Goal: Information Seeking & Learning: Learn about a topic

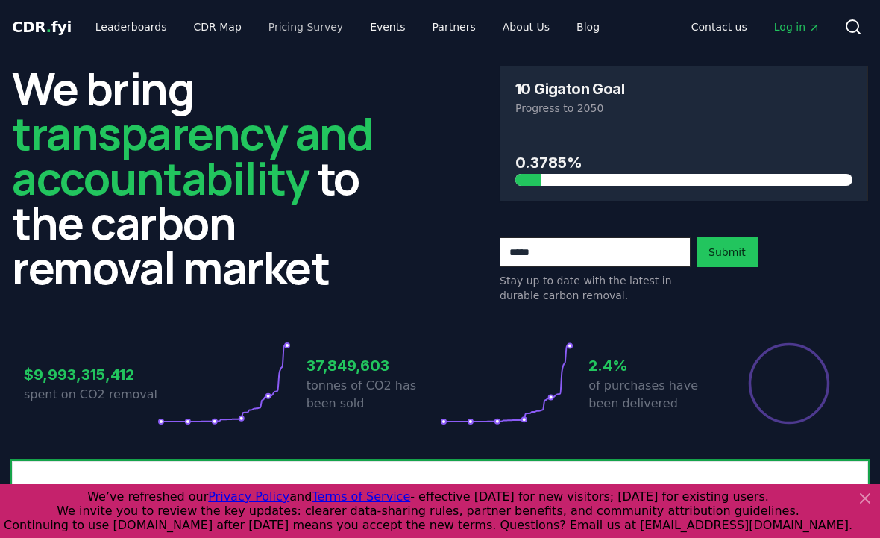
click at [278, 31] on link "Pricing Survey" at bounding box center [306, 26] width 98 height 27
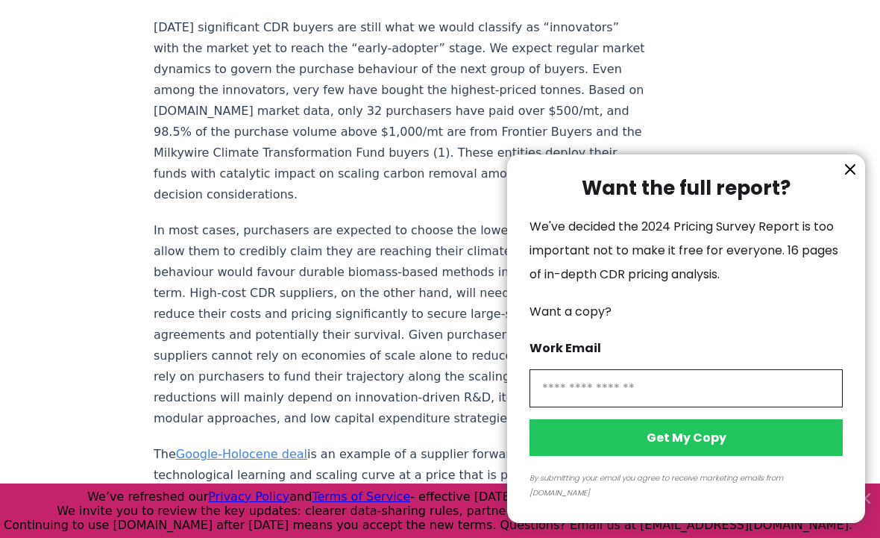
scroll to position [2554, 0]
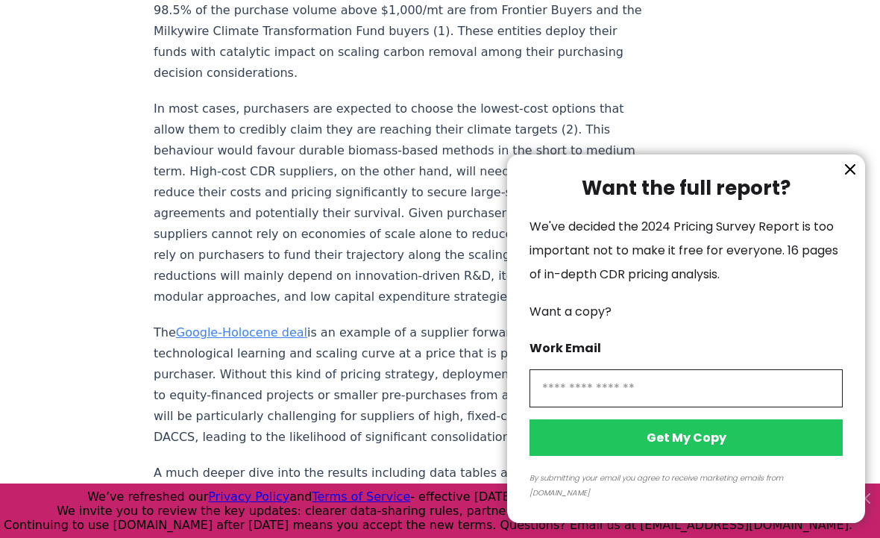
click at [848, 174] on icon "information" at bounding box center [850, 169] width 9 height 9
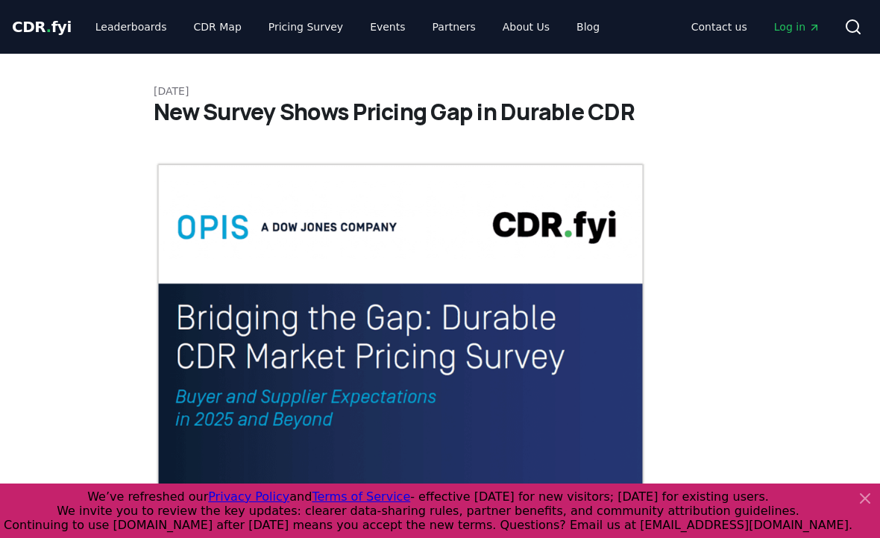
scroll to position [0, 0]
click at [565, 28] on link "Blog" at bounding box center [588, 26] width 47 height 27
click at [571, 28] on link "Blog" at bounding box center [588, 26] width 47 height 27
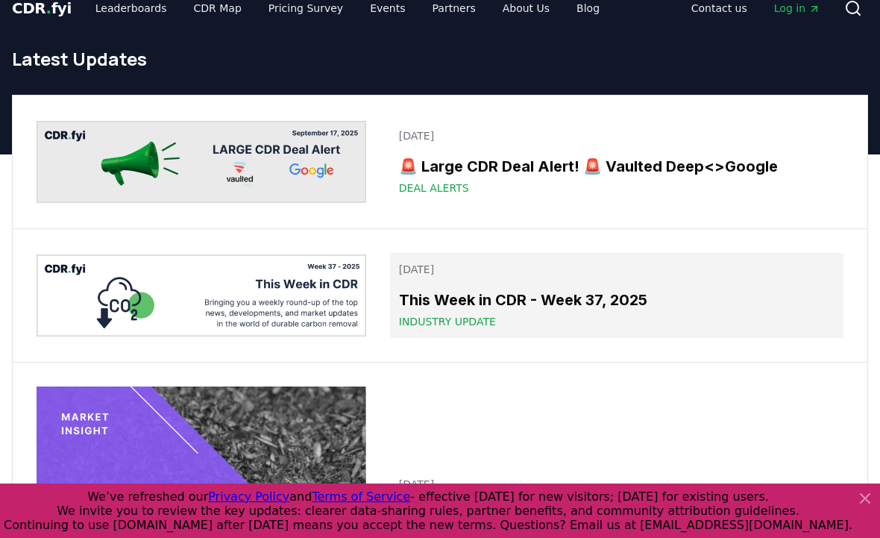
scroll to position [19, 0]
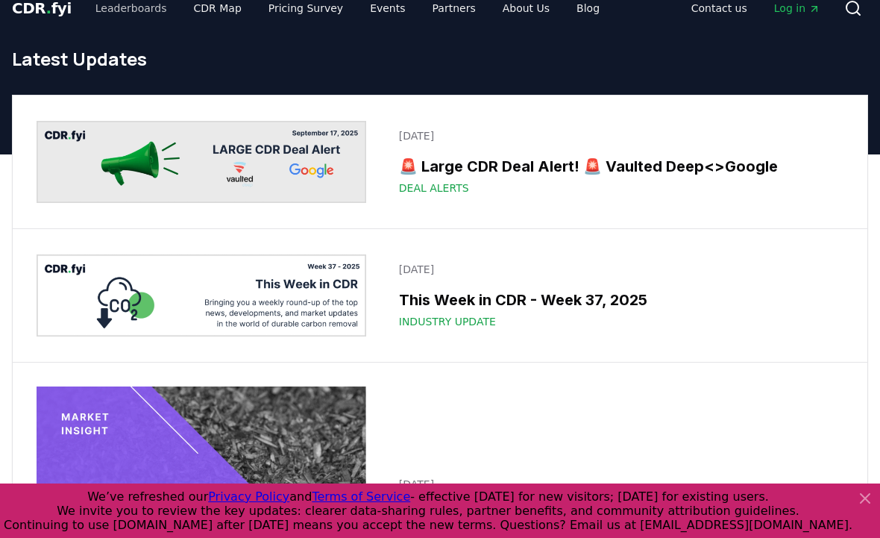
click at [124, 16] on link "Leaderboards" at bounding box center [131, 8] width 95 height 27
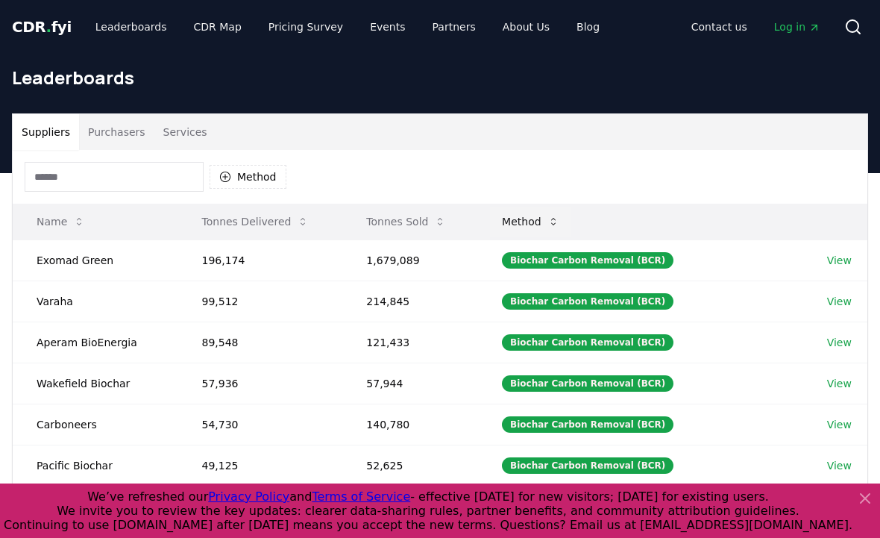
click at [546, 220] on button "Method" at bounding box center [530, 222] width 81 height 30
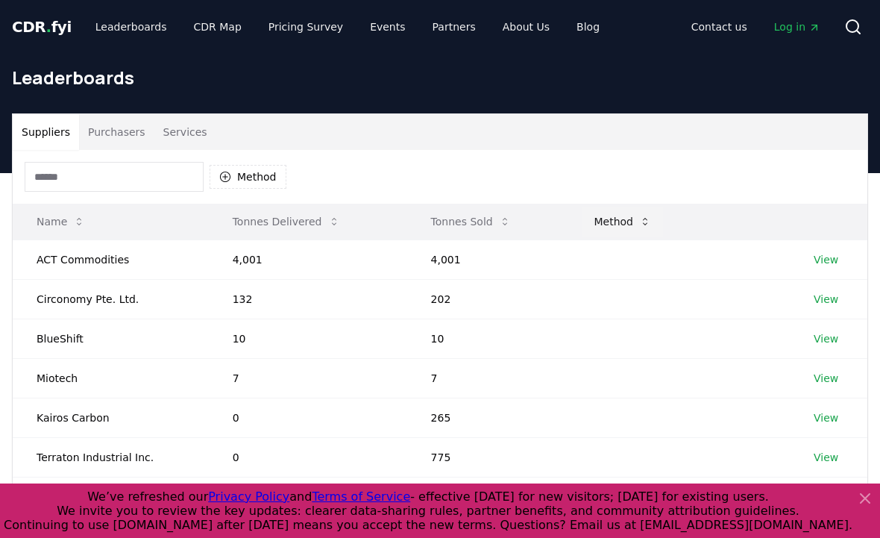
click at [630, 224] on button "Method" at bounding box center [623, 222] width 81 height 30
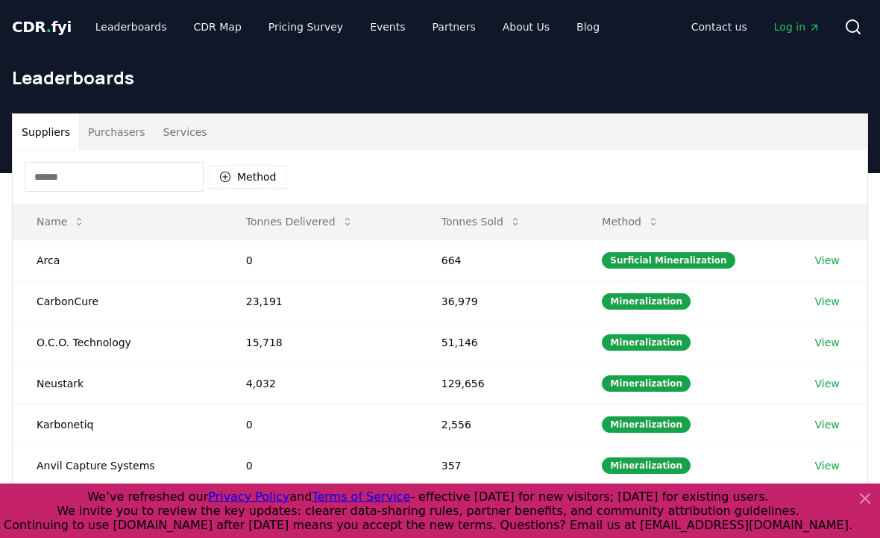
click at [87, 182] on input at bounding box center [114, 177] width 179 height 30
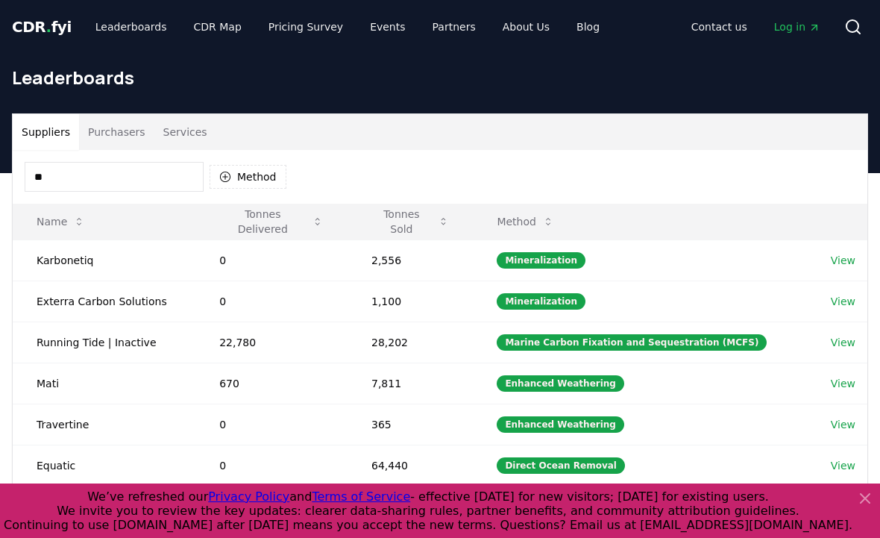
type input "*"
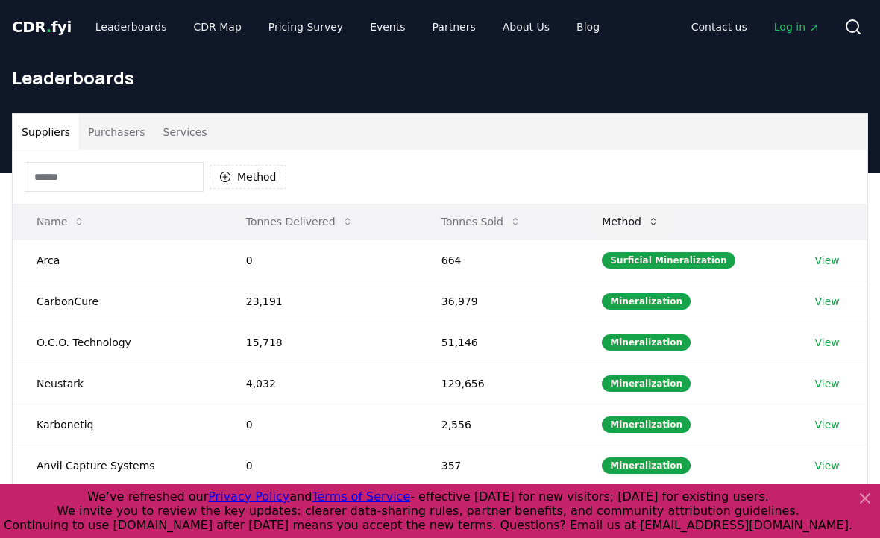
click at [618, 224] on button "Method" at bounding box center [630, 222] width 81 height 30
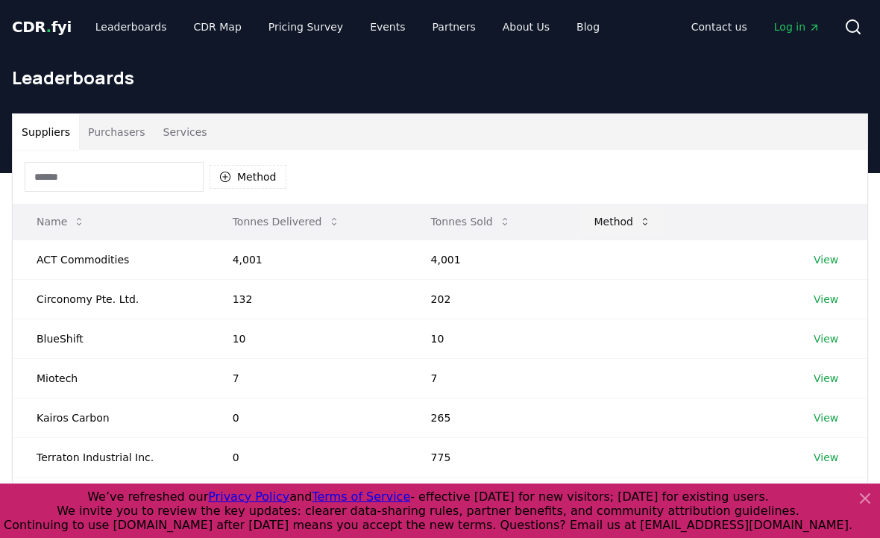
click at [618, 224] on button "Method" at bounding box center [623, 222] width 81 height 30
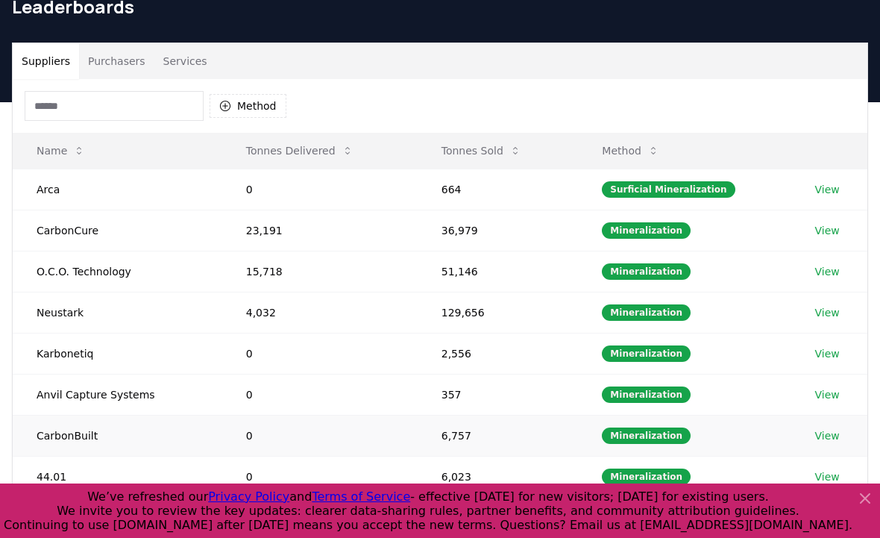
scroll to position [45, 0]
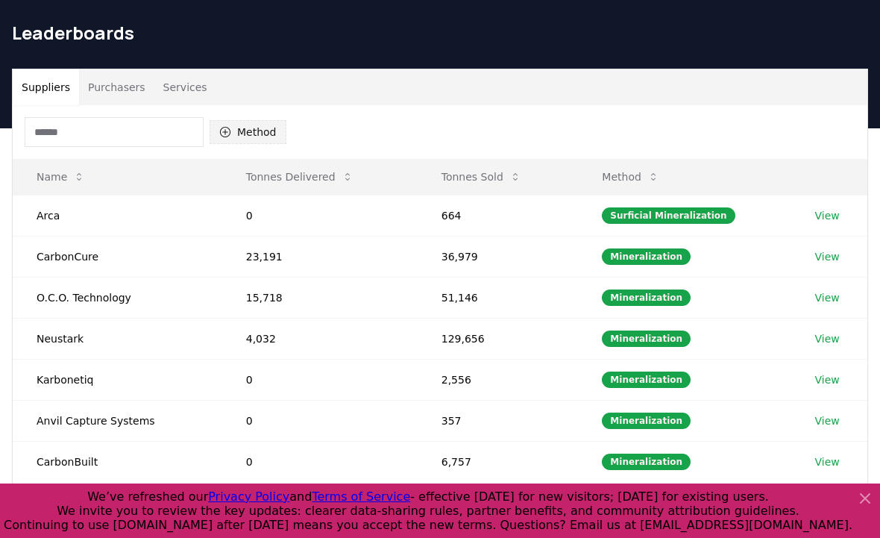
click at [247, 139] on button "Method" at bounding box center [248, 132] width 77 height 24
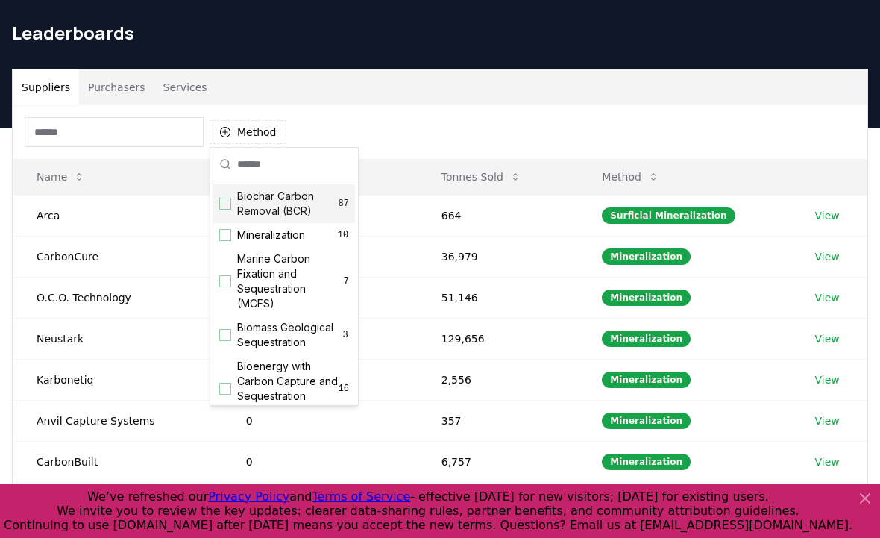
click at [226, 207] on div "Suggestions" at bounding box center [225, 204] width 12 height 12
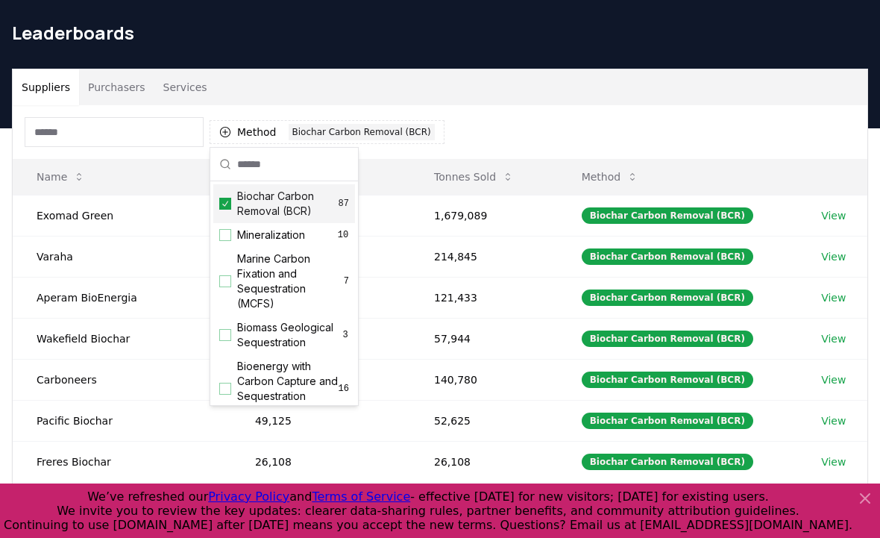
click at [538, 106] on div "Method 1 Biochar Carbon Removal (BCR)" at bounding box center [440, 132] width 855 height 54
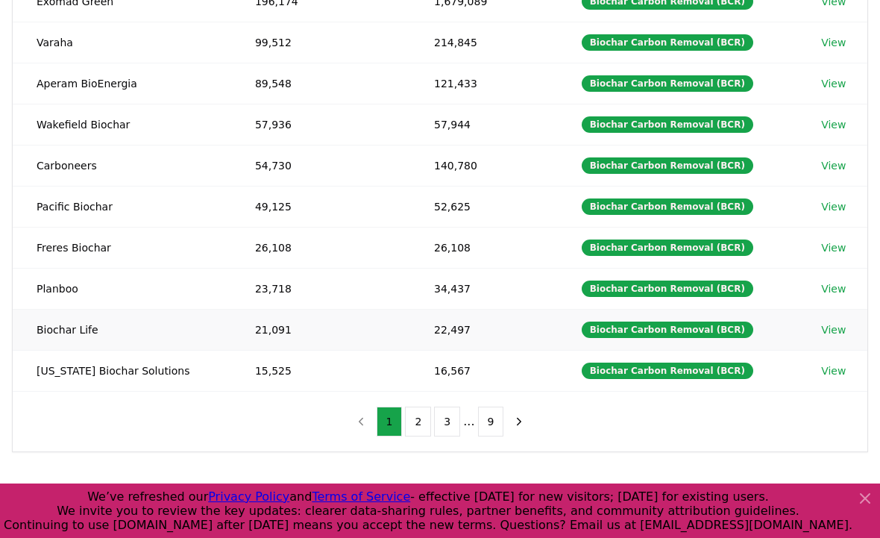
scroll to position [260, 0]
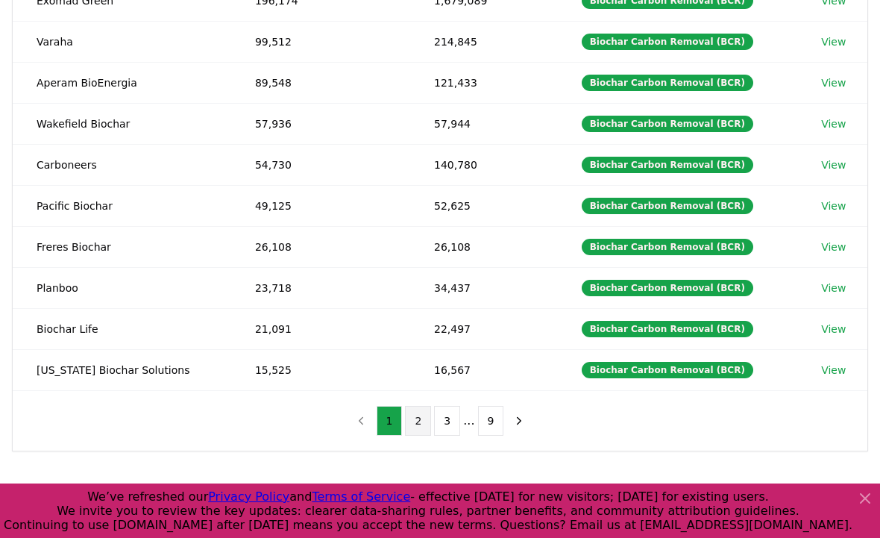
click at [418, 424] on button "2" at bounding box center [418, 421] width 26 height 30
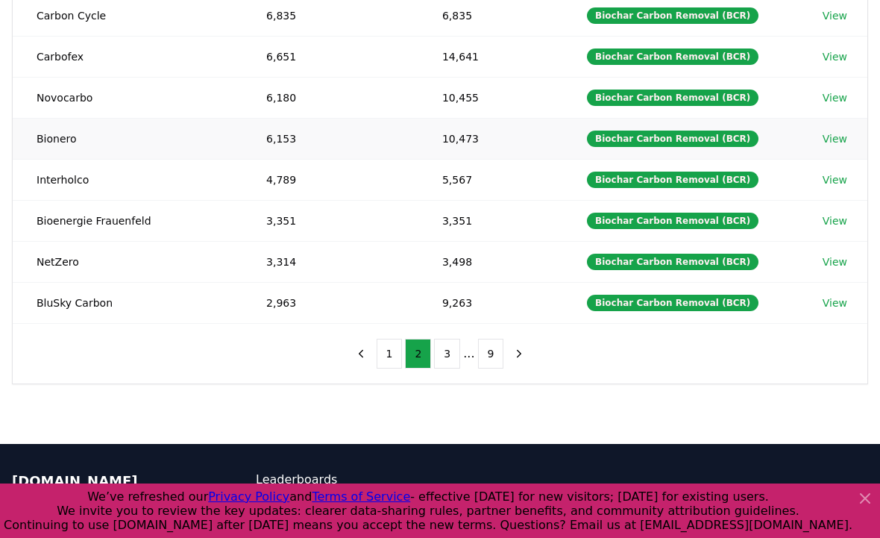
scroll to position [327, 0]
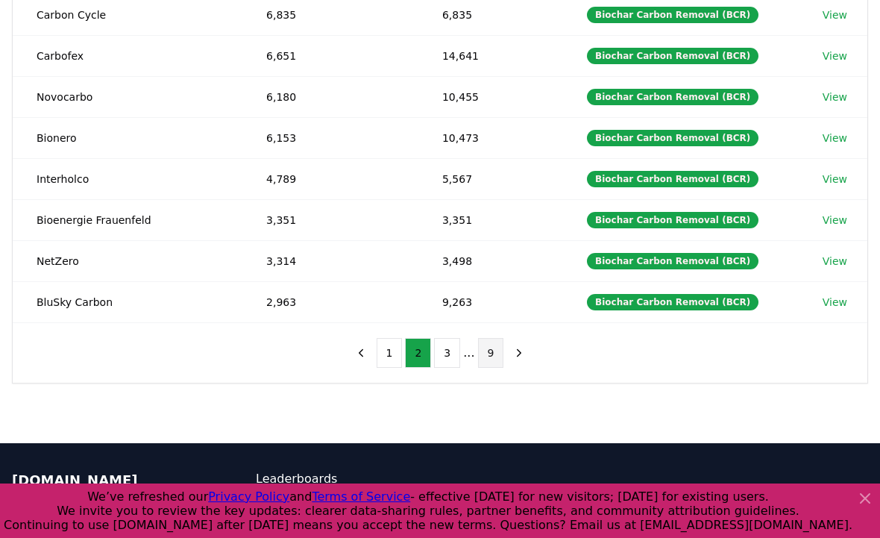
click at [490, 351] on button "9" at bounding box center [491, 353] width 26 height 30
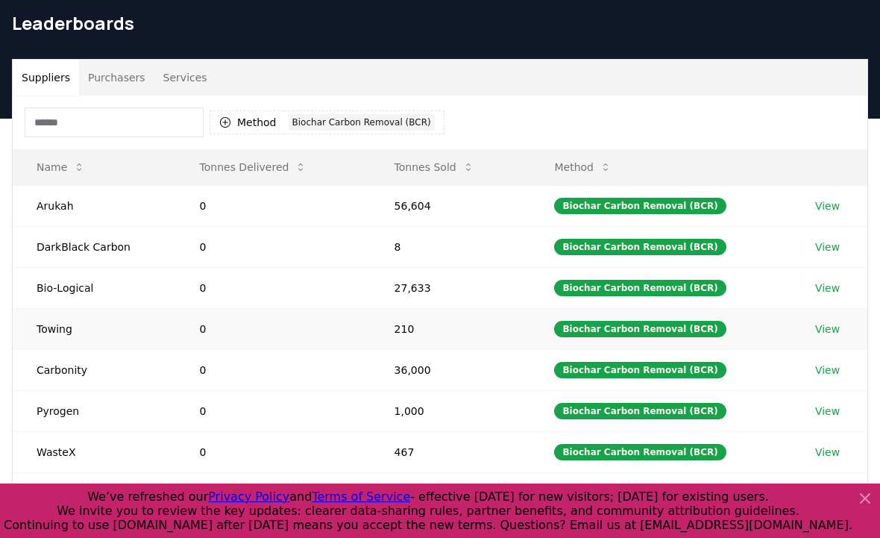
scroll to position [28, 0]
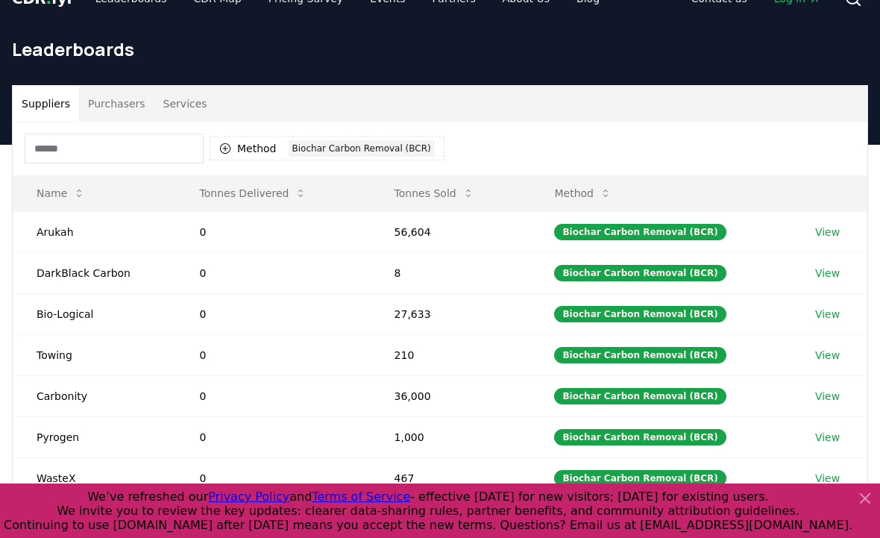
click at [107, 158] on input at bounding box center [114, 149] width 179 height 30
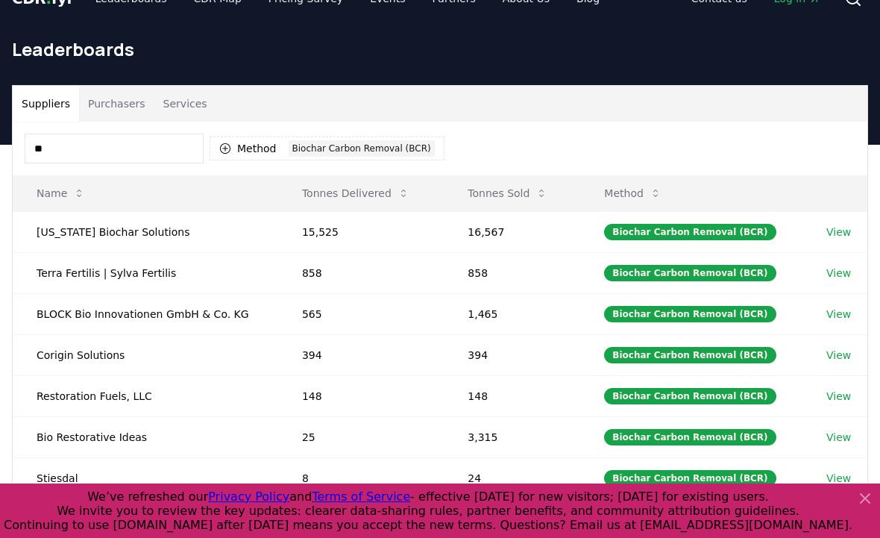
type input "***"
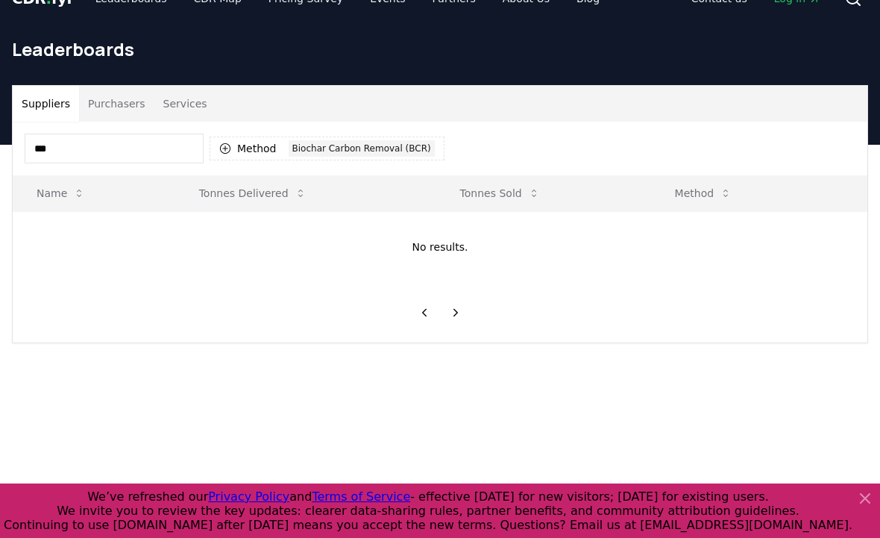
click at [121, 101] on button "Purchasers" at bounding box center [116, 104] width 75 height 36
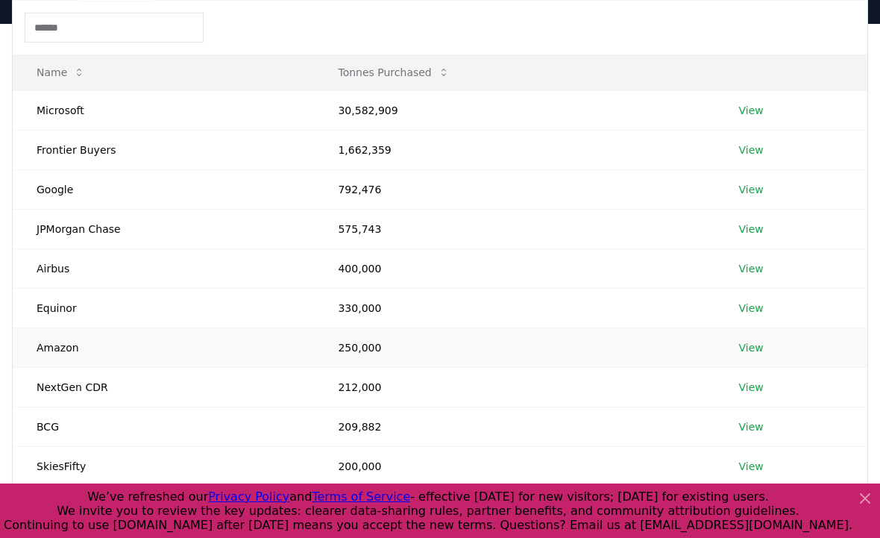
scroll to position [96, 0]
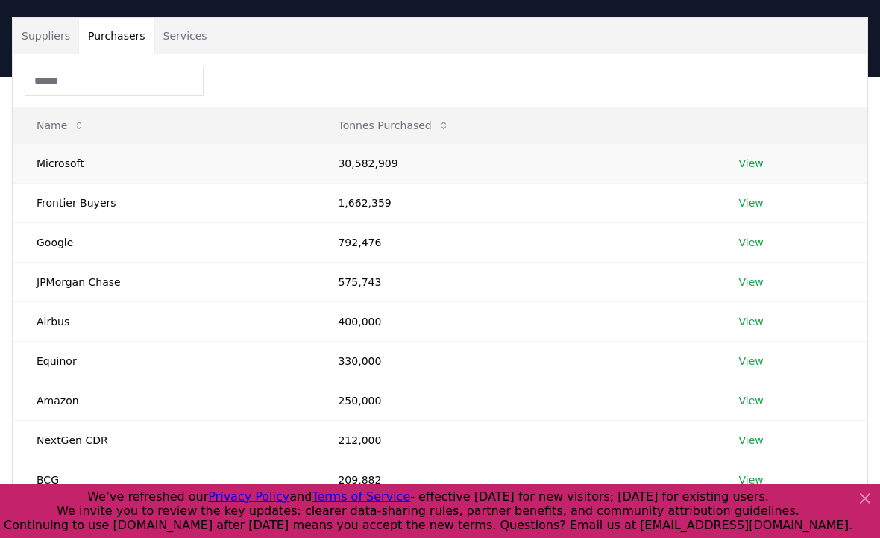
click at [762, 168] on link "View" at bounding box center [750, 163] width 25 height 15
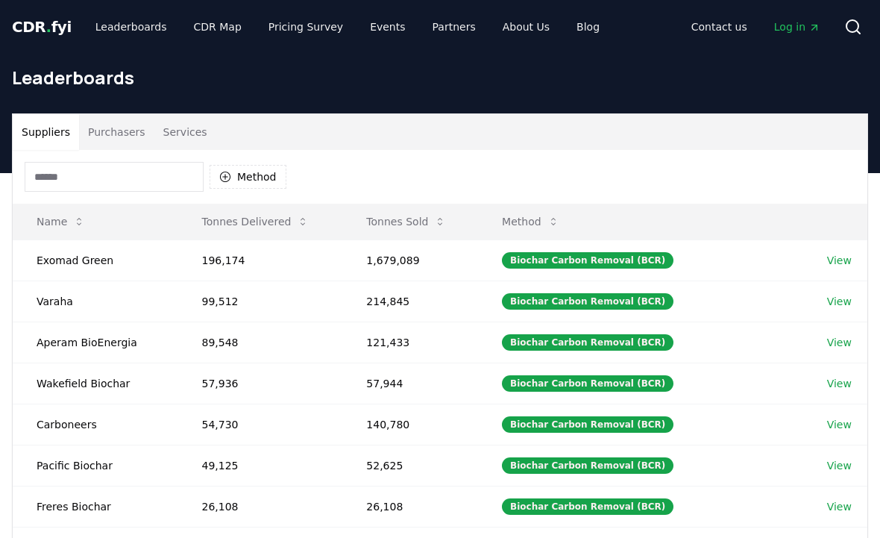
scroll to position [96, 0]
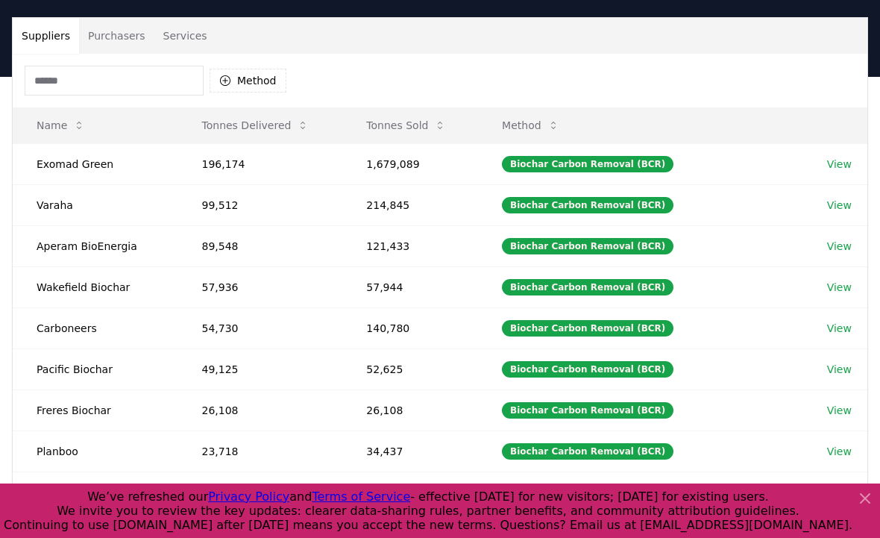
click at [192, 34] on button "Services" at bounding box center [185, 36] width 62 height 36
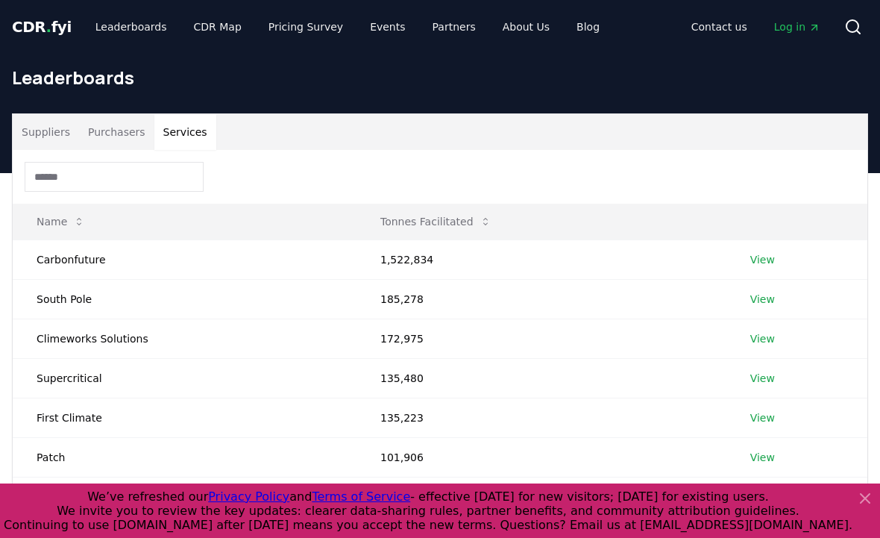
scroll to position [0, 0]
click at [160, 164] on input at bounding box center [114, 177] width 179 height 30
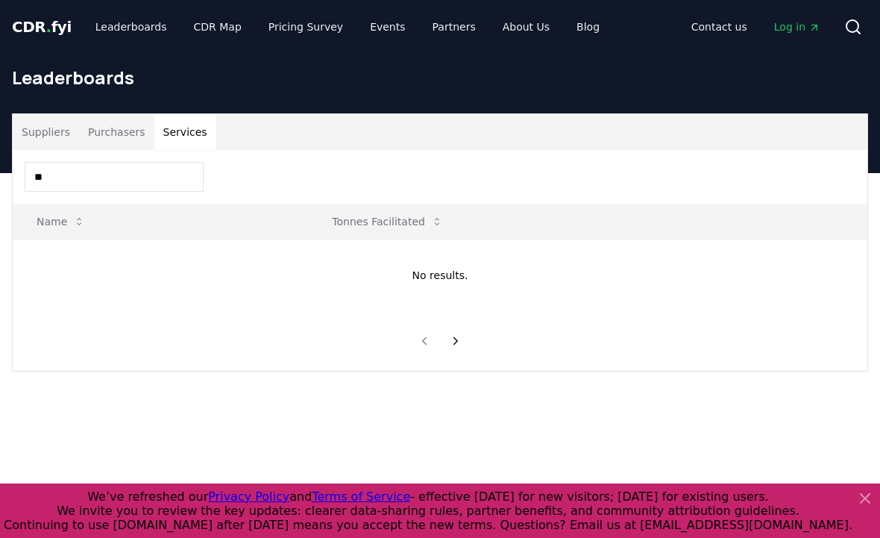
type input "*"
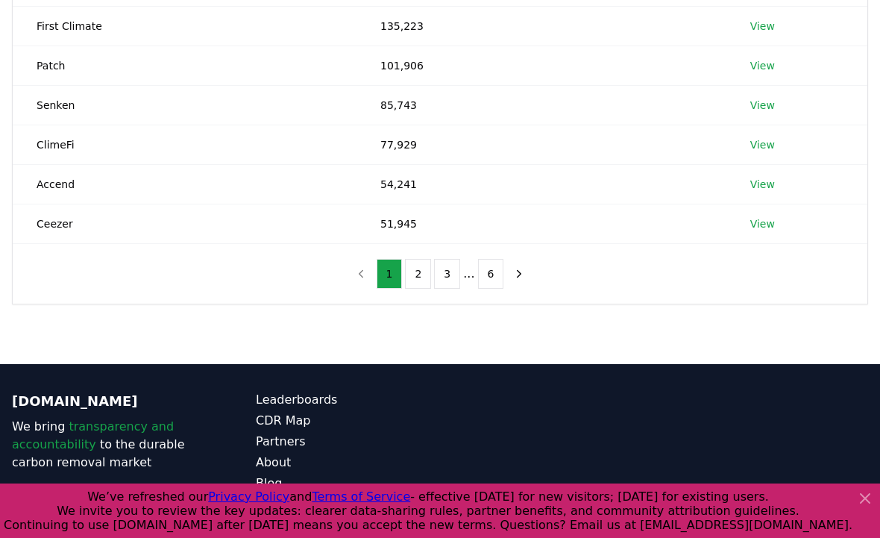
scroll to position [392, 0]
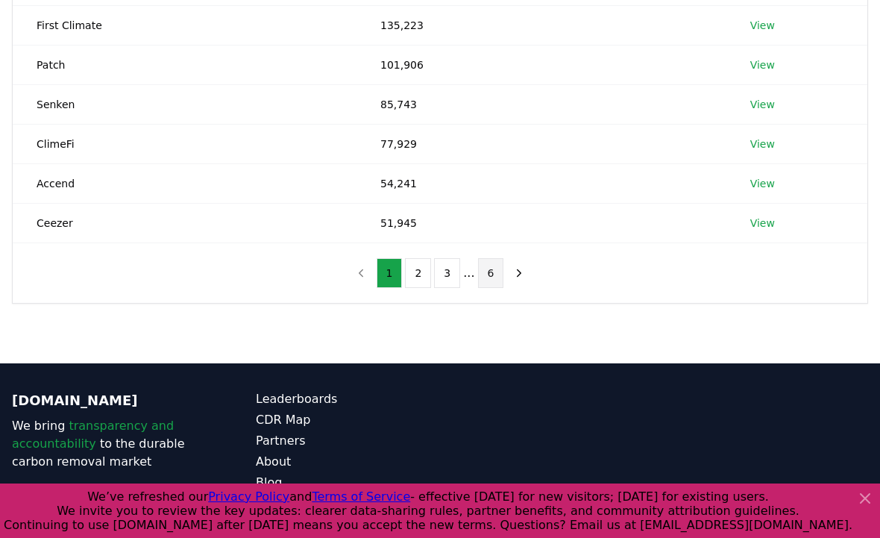
click at [480, 272] on button "6" at bounding box center [491, 273] width 26 height 30
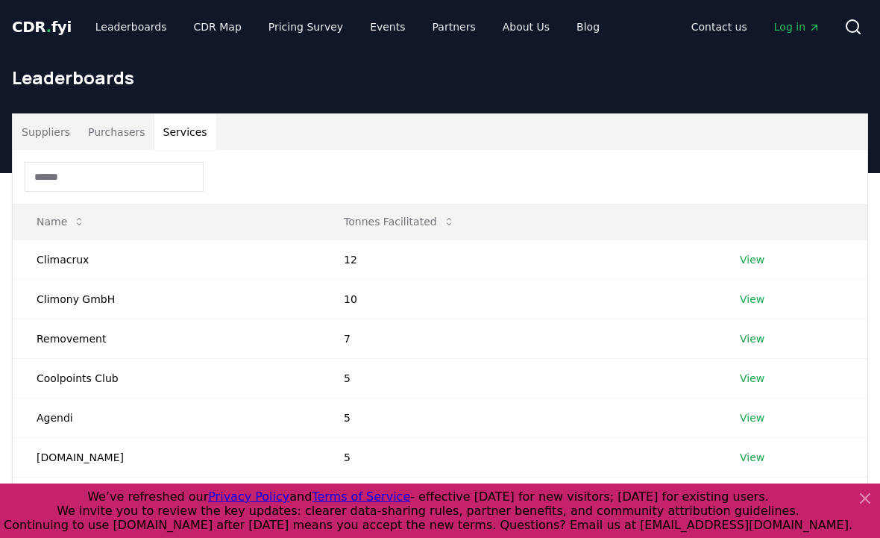
scroll to position [0, 0]
click at [187, 30] on link "CDR Map" at bounding box center [218, 26] width 72 height 27
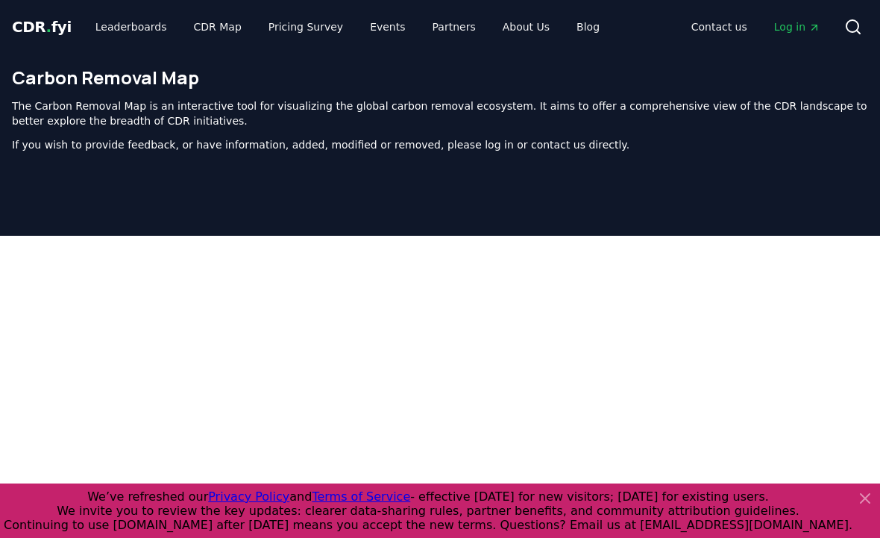
click at [868, 506] on icon at bounding box center [865, 498] width 18 height 18
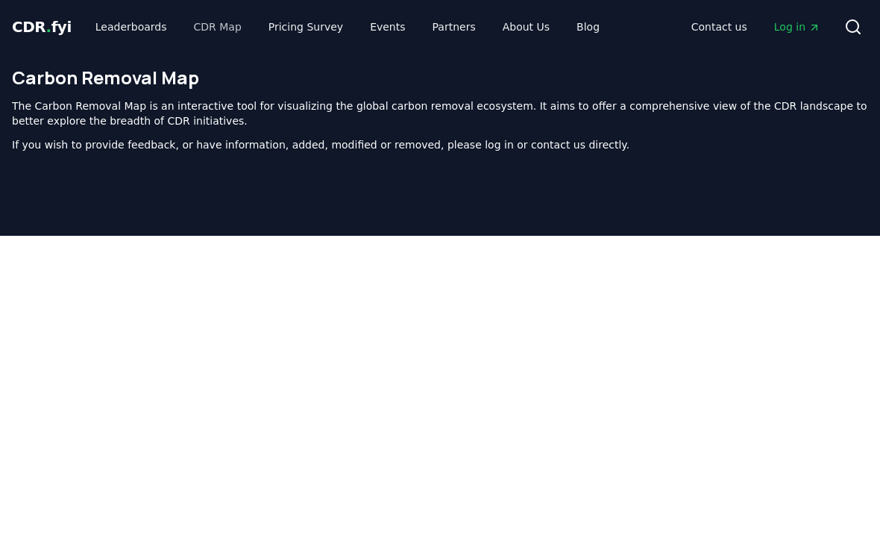
click at [204, 29] on link "CDR Map" at bounding box center [218, 26] width 72 height 27
drag, startPoint x: 191, startPoint y: 30, endPoint x: 183, endPoint y: 31, distance: 7.5
click at [191, 30] on link "CDR Map" at bounding box center [218, 26] width 72 height 27
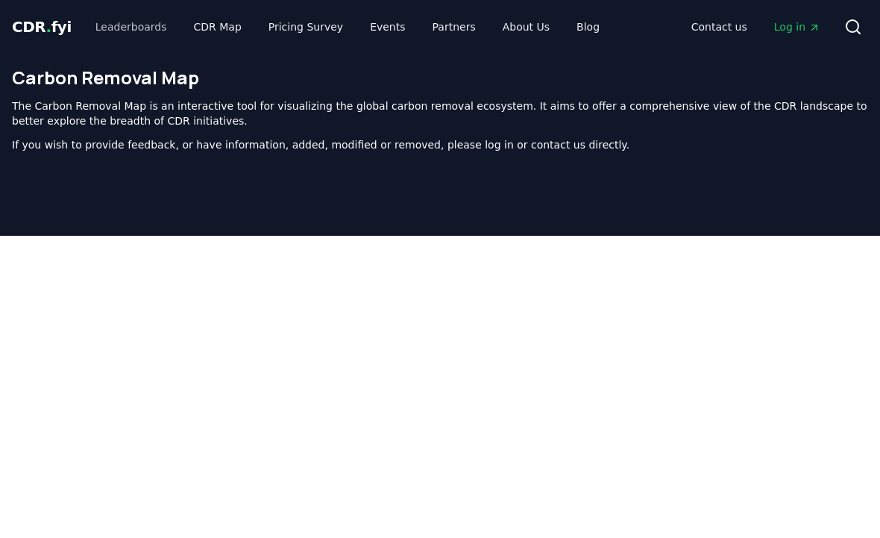
drag, startPoint x: 119, startPoint y: 30, endPoint x: 133, endPoint y: 30, distance: 13.4
click at [119, 30] on link "Leaderboards" at bounding box center [131, 26] width 95 height 27
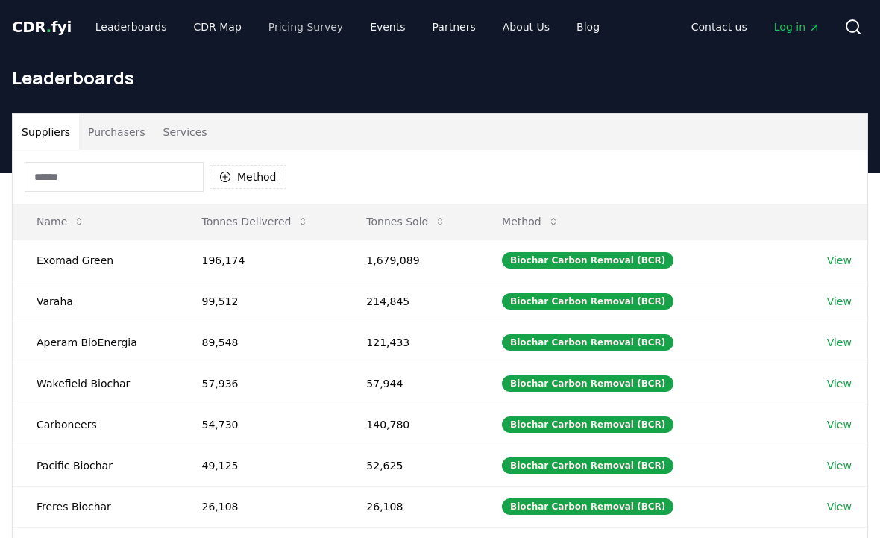
click at [294, 27] on link "Pricing Survey" at bounding box center [306, 26] width 98 height 27
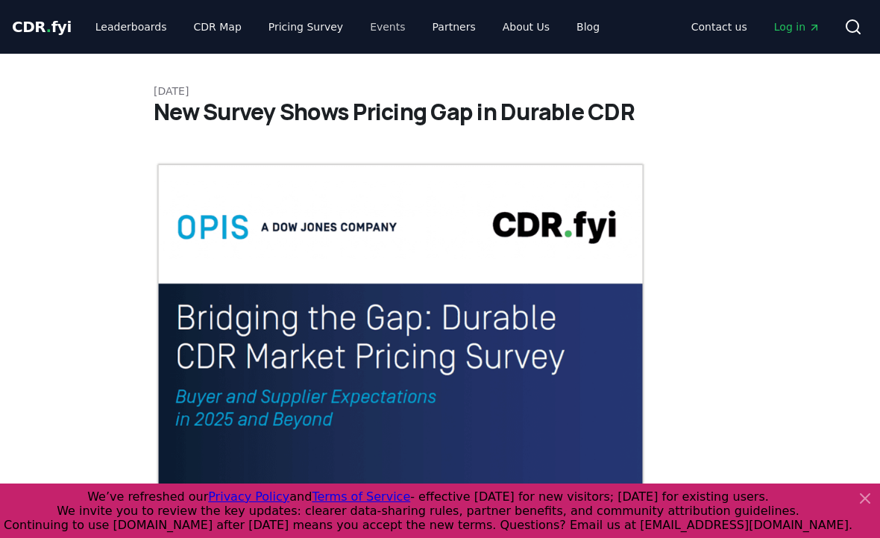
click at [375, 31] on link "Events" at bounding box center [387, 26] width 59 height 27
